Goal: Information Seeking & Learning: Learn about a topic

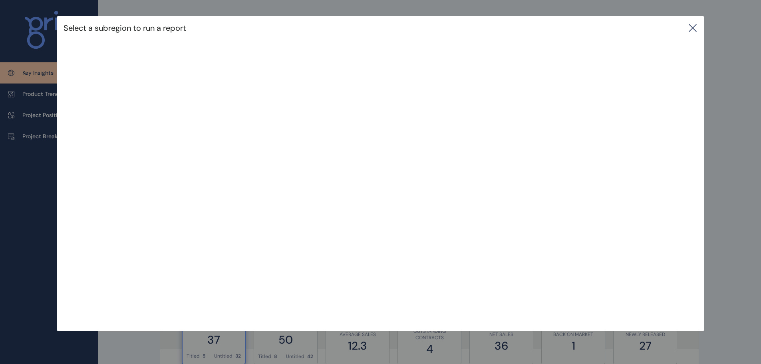
click at [693, 23] on icon at bounding box center [693, 28] width 10 height 10
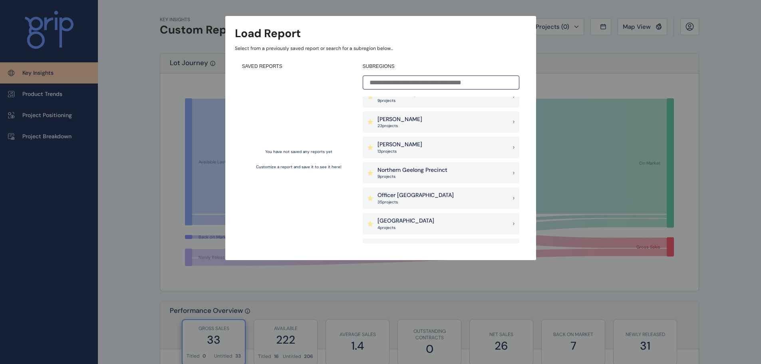
scroll to position [480, 0]
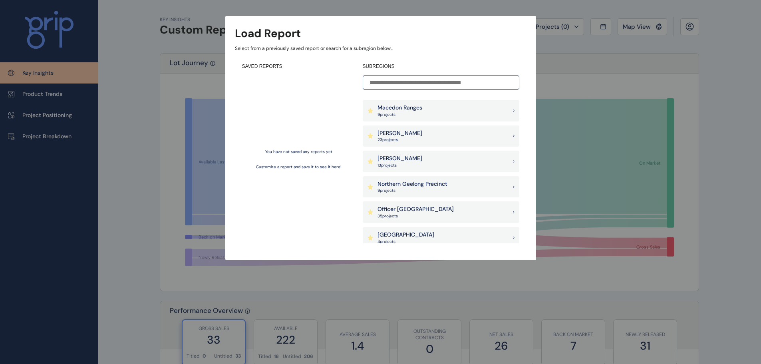
click at [408, 212] on p "Officer [GEOGRAPHIC_DATA]" at bounding box center [416, 209] width 76 height 8
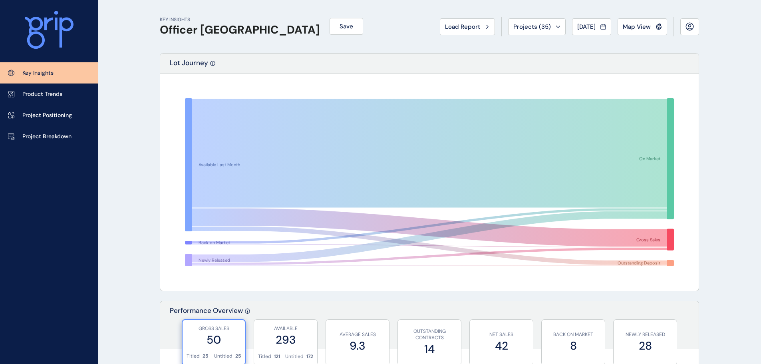
click at [638, 30] on span "Map View" at bounding box center [637, 27] width 28 height 8
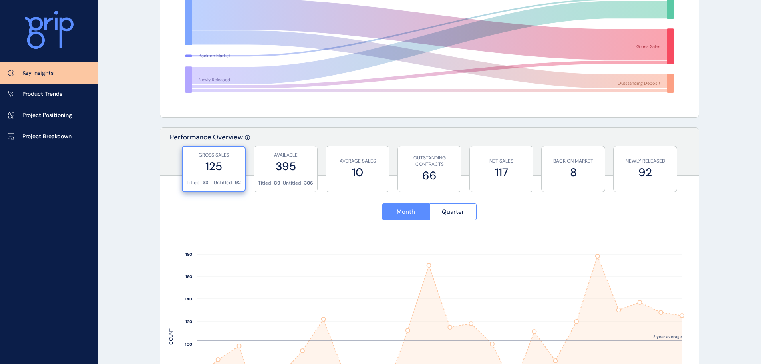
scroll to position [159, 0]
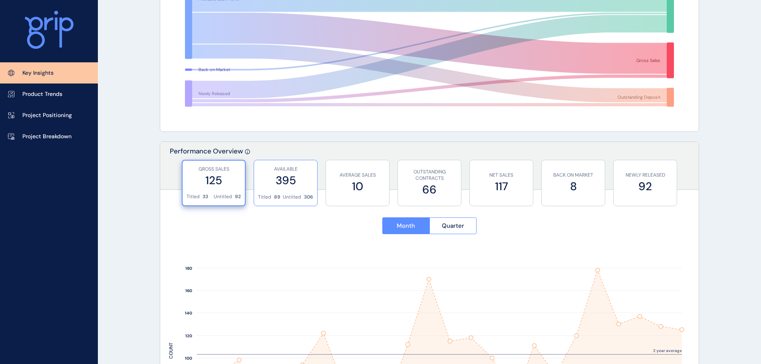
click at [289, 181] on label "395" at bounding box center [285, 181] width 55 height 16
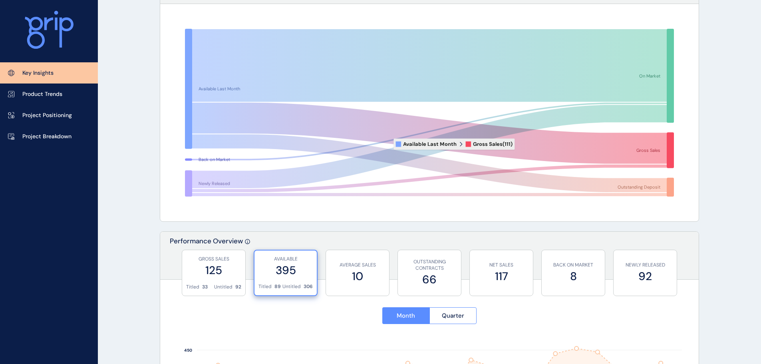
scroll to position [0, 0]
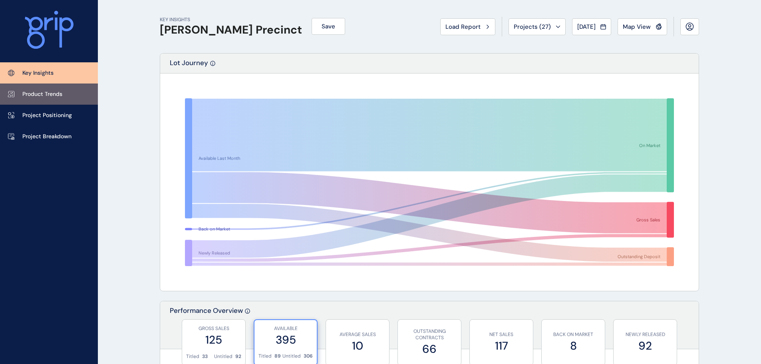
click at [66, 97] on link "Product Trends" at bounding box center [49, 94] width 98 height 21
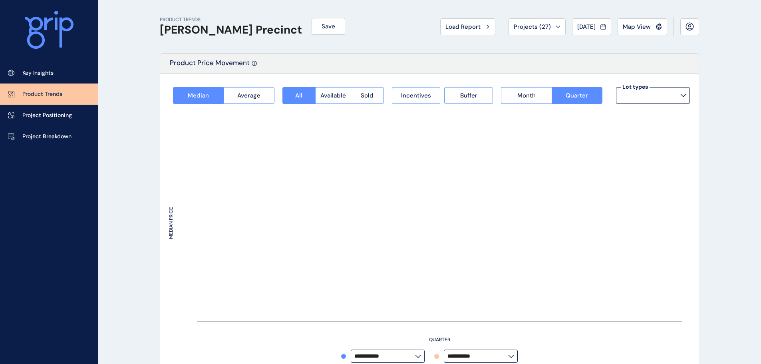
type input "**********"
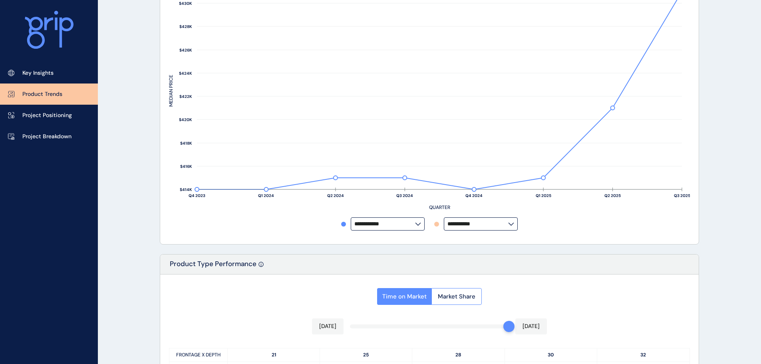
scroll to position [131, 0]
click at [71, 118] on p "Project Positioning" at bounding box center [47, 115] width 50 height 8
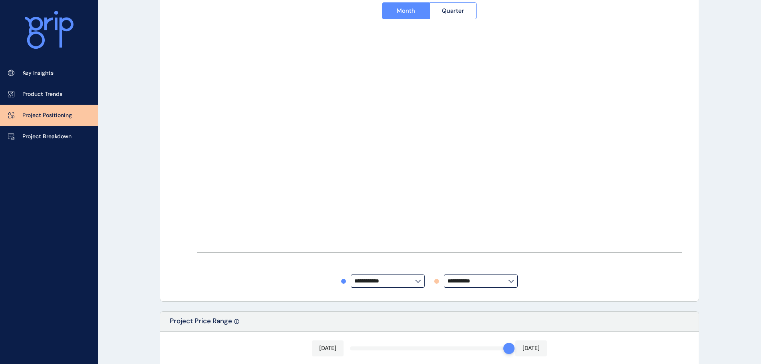
type input "**********"
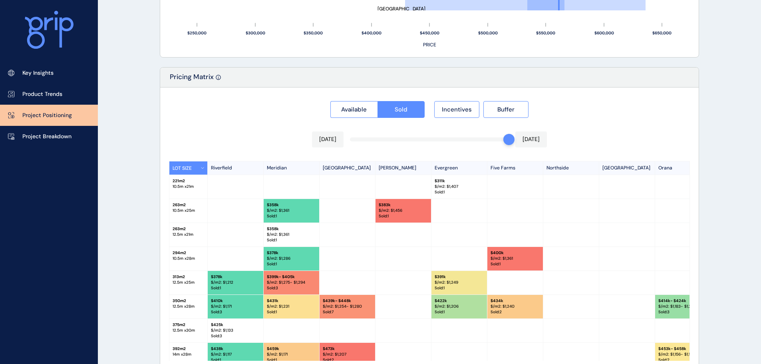
scroll to position [731, 0]
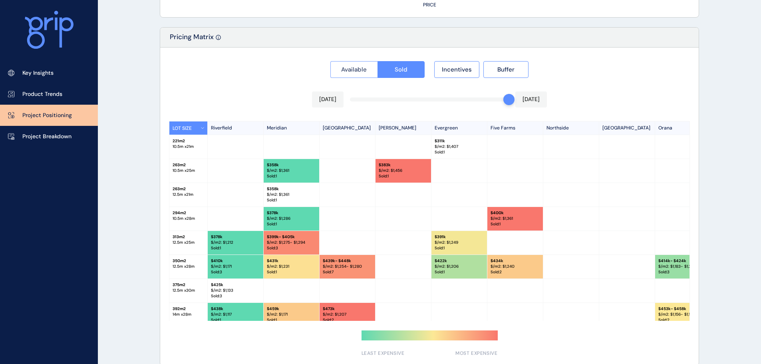
click at [366, 71] on span "Available" at bounding box center [354, 70] width 26 height 8
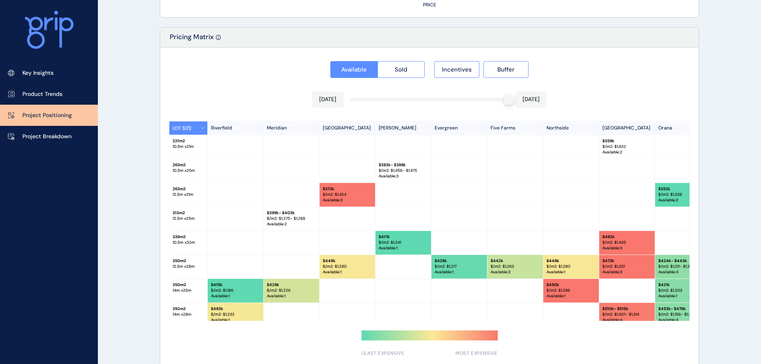
click at [664, 192] on p "$/m2: $ 1,338" at bounding box center [683, 195] width 49 height 6
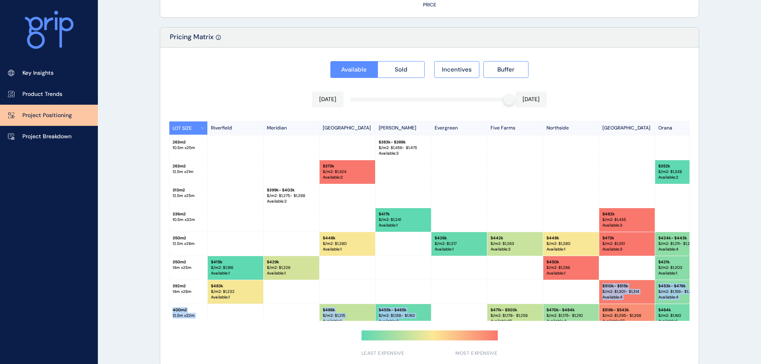
scroll to position [28, 0]
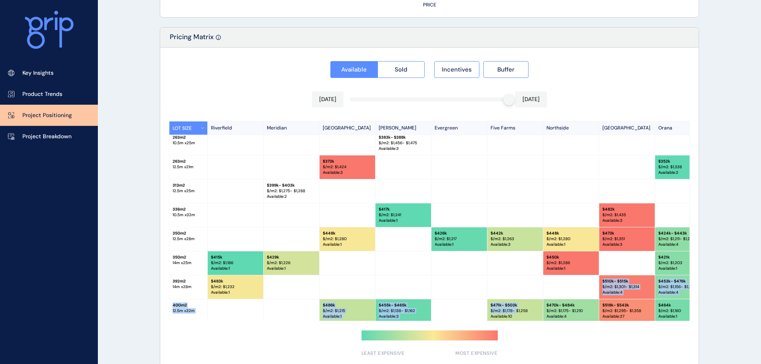
drag, startPoint x: 405, startPoint y: 318, endPoint x: 515, endPoint y: 308, distance: 111.1
click at [515, 308] on div "LOT SIZE [GEOGRAPHIC_DATA][PERSON_NAME] [GEOGRAPHIC_DATA] [GEOGRAPHIC_DATA] [GE…" at bounding box center [429, 221] width 521 height 200
click at [280, 295] on div at bounding box center [292, 287] width 56 height 24
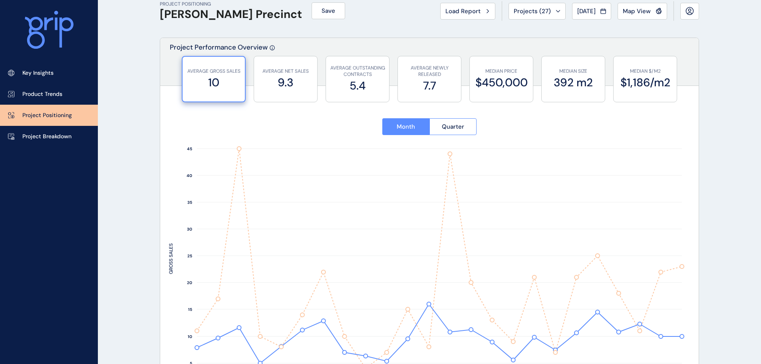
scroll to position [0, 0]
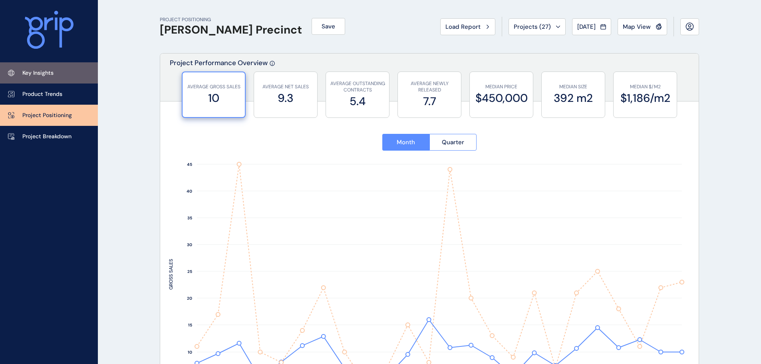
click at [46, 72] on p "Key Insights" at bounding box center [37, 73] width 31 height 8
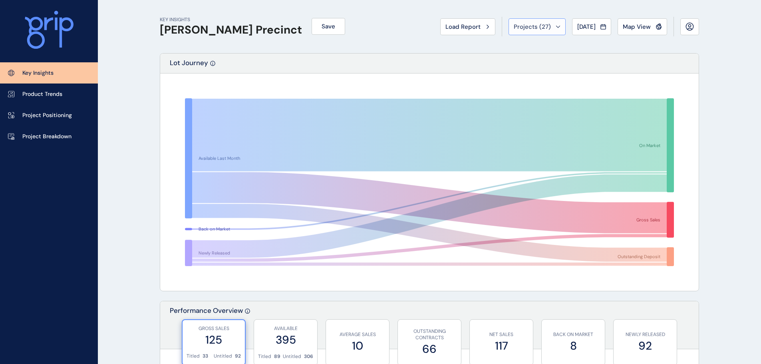
click at [540, 27] on span "Projects ( 27 )" at bounding box center [532, 27] width 37 height 8
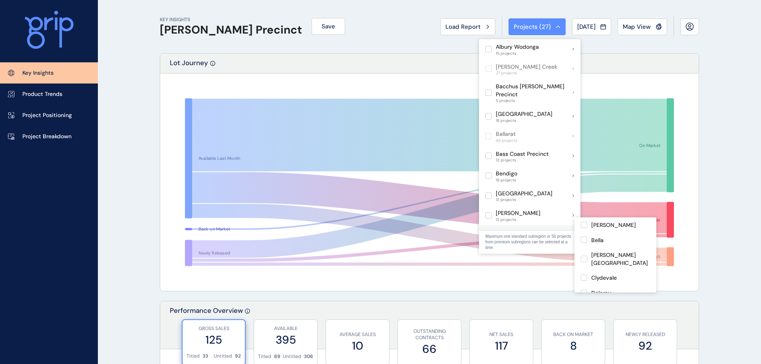
click at [491, 232] on label at bounding box center [489, 235] width 6 height 6
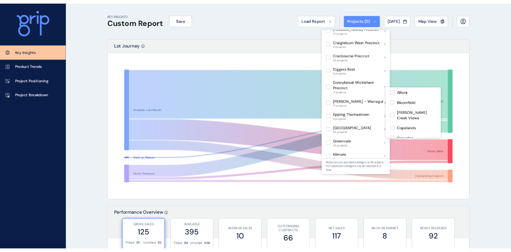
scroll to position [200, 0]
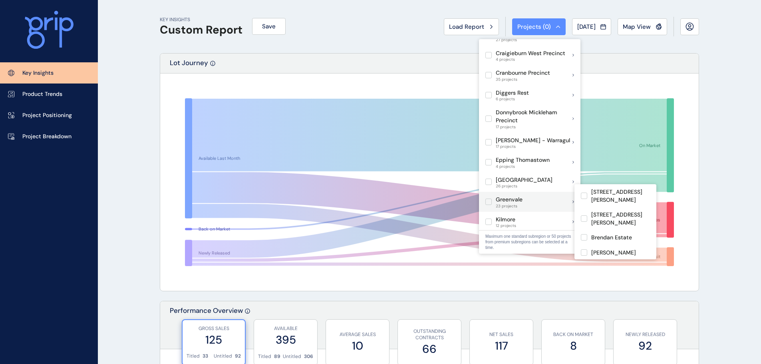
click at [521, 196] on p "Greenvale" at bounding box center [509, 200] width 27 height 8
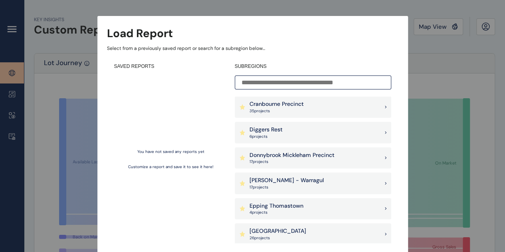
scroll to position [320, 0]
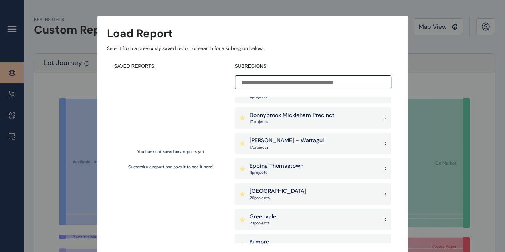
click at [293, 219] on div "Greenvale 23 project s" at bounding box center [313, 220] width 157 height 22
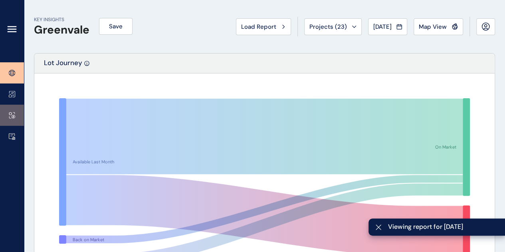
click at [16, 113] on link at bounding box center [12, 115] width 24 height 21
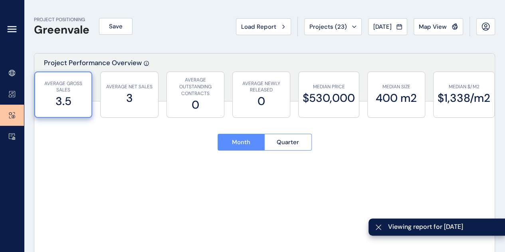
type input "**********"
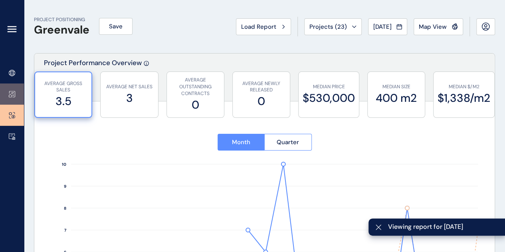
click at [12, 96] on icon at bounding box center [12, 94] width 6 height 7
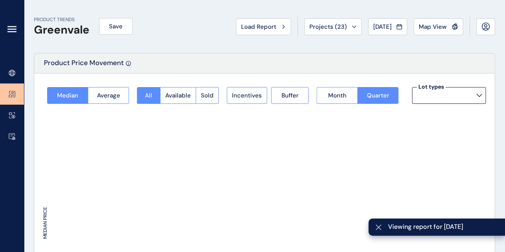
type input "**********"
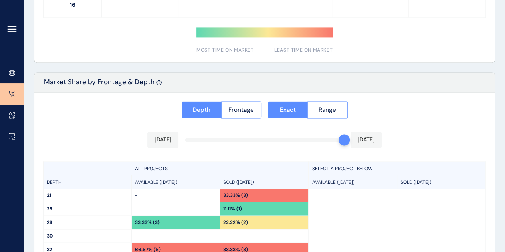
scroll to position [561, 0]
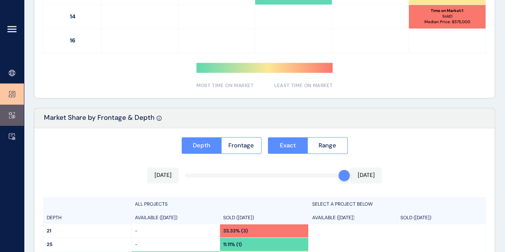
click at [6, 115] on link at bounding box center [12, 115] width 24 height 21
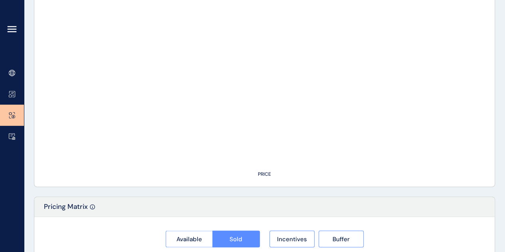
type input "**********"
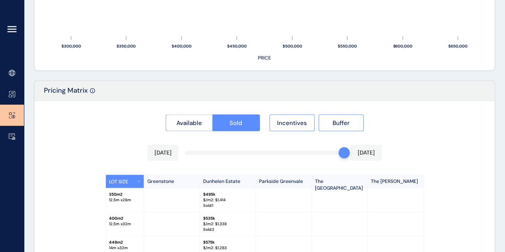
scroll to position [681, 0]
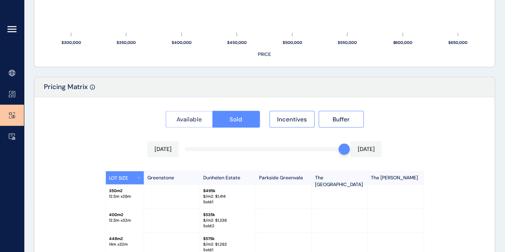
click at [189, 113] on button "Available" at bounding box center [189, 119] width 47 height 17
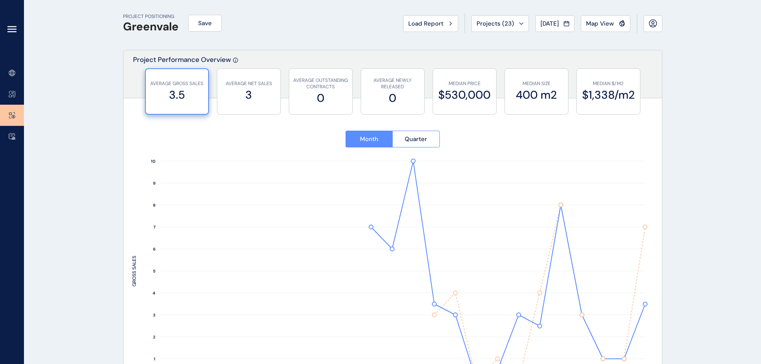
scroll to position [0, 0]
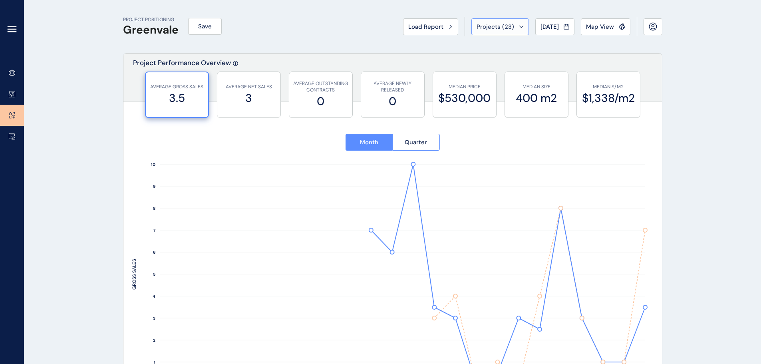
click at [511, 25] on button "Projects ( 23 )" at bounding box center [501, 26] width 58 height 17
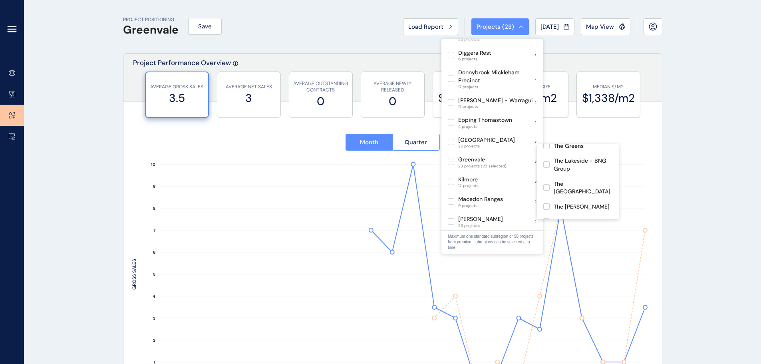
scroll to position [286, 0]
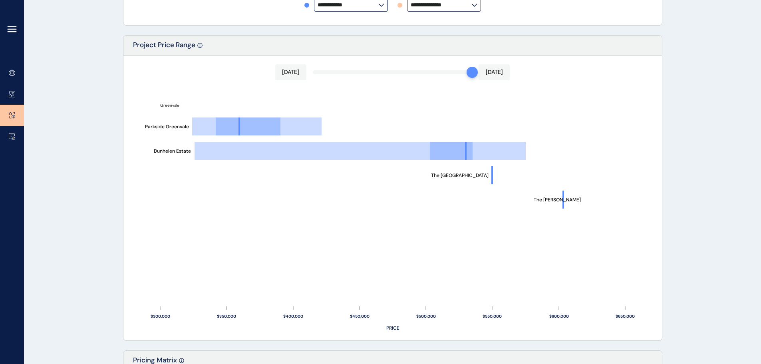
scroll to position [400, 0]
